Goal: Task Accomplishment & Management: Use online tool/utility

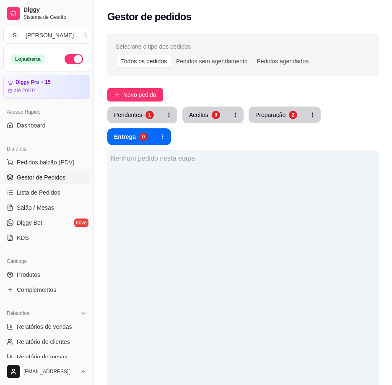
scroll to position [58, 0]
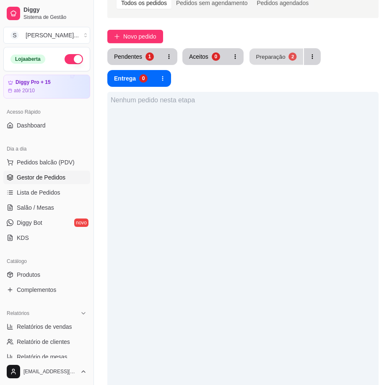
click at [262, 56] on div "Preparação" at bounding box center [270, 56] width 29 height 8
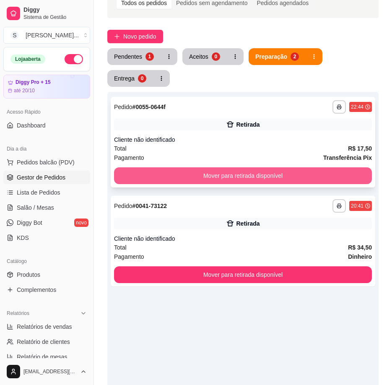
click at [261, 174] on button "Mover para retirada disponível" at bounding box center [243, 175] width 258 height 17
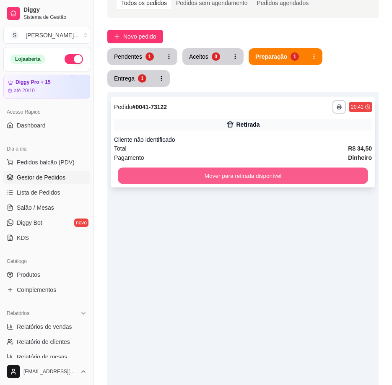
click at [261, 174] on button "Mover para retirada disponível" at bounding box center [243, 176] width 250 height 16
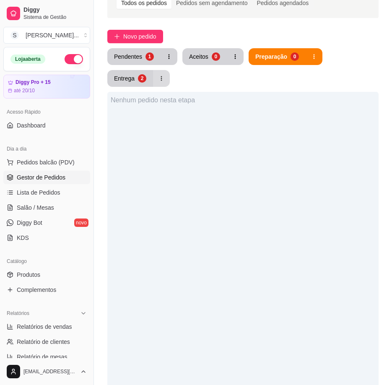
click at [144, 78] on div "2" at bounding box center [142, 78] width 8 height 8
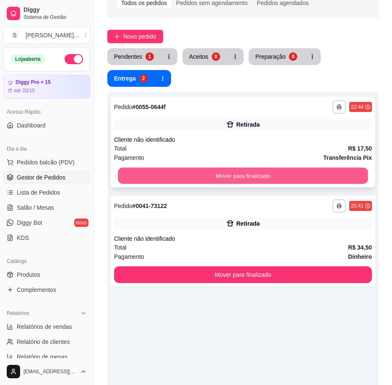
click at [163, 172] on button "Mover para finalizado" at bounding box center [243, 176] width 250 height 16
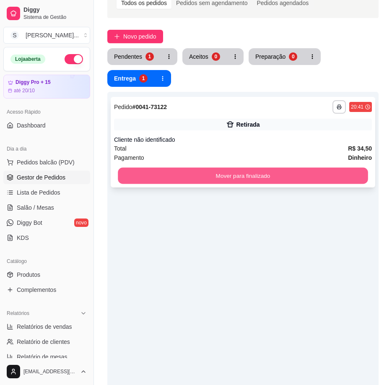
click at [161, 174] on button "Mover para finalizado" at bounding box center [243, 176] width 250 height 16
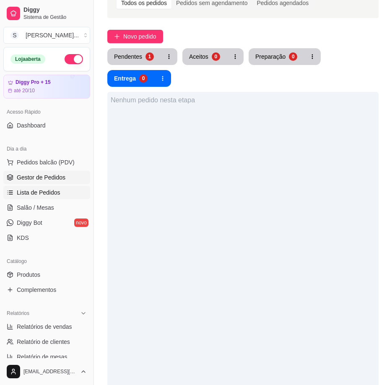
click at [49, 194] on span "Lista de Pedidos" at bounding box center [39, 192] width 44 height 8
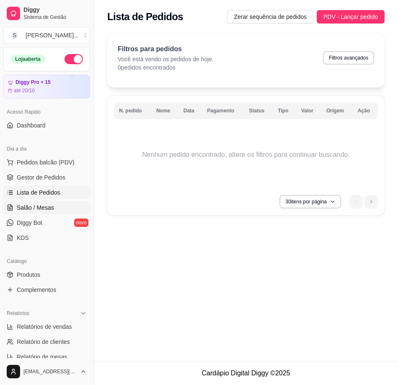
click at [55, 205] on link "Salão / Mesas" at bounding box center [46, 207] width 87 height 13
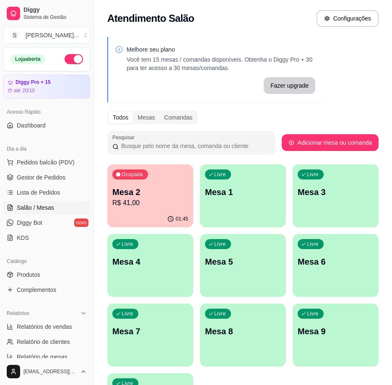
click at [148, 196] on p "Mesa 2" at bounding box center [150, 192] width 76 height 12
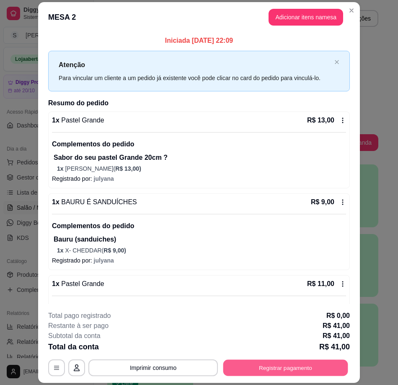
click at [270, 369] on button "Registrar pagamento" at bounding box center [285, 368] width 125 height 16
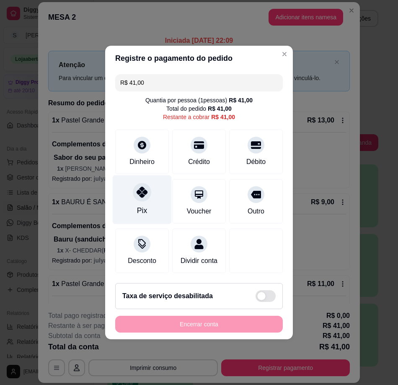
click at [130, 190] on div "Pix" at bounding box center [142, 199] width 59 height 49
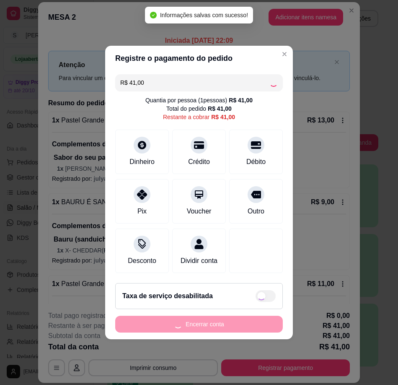
type input "R$ 0,00"
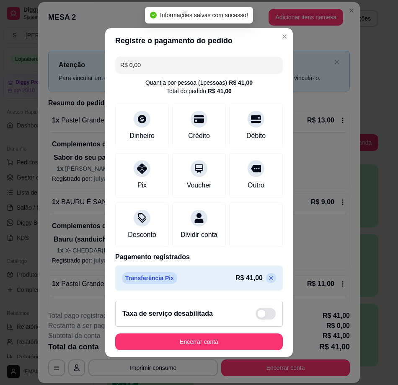
click at [197, 336] on footer "Taxa de serviço desabilitada Encerrar conta" at bounding box center [199, 325] width 188 height 63
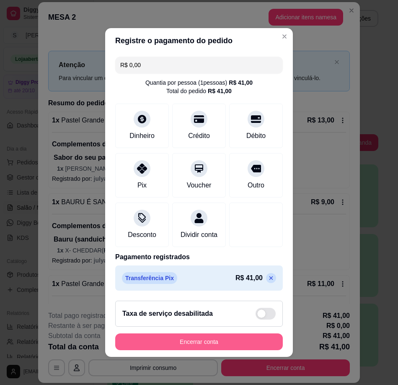
click at [161, 345] on button "Encerrar conta" at bounding box center [199, 341] width 168 height 17
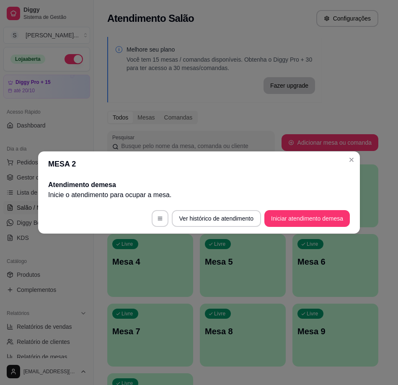
click at [57, 188] on h2 "Atendimento de mesa" at bounding box center [199, 185] width 302 height 10
